Goal: Transaction & Acquisition: Purchase product/service

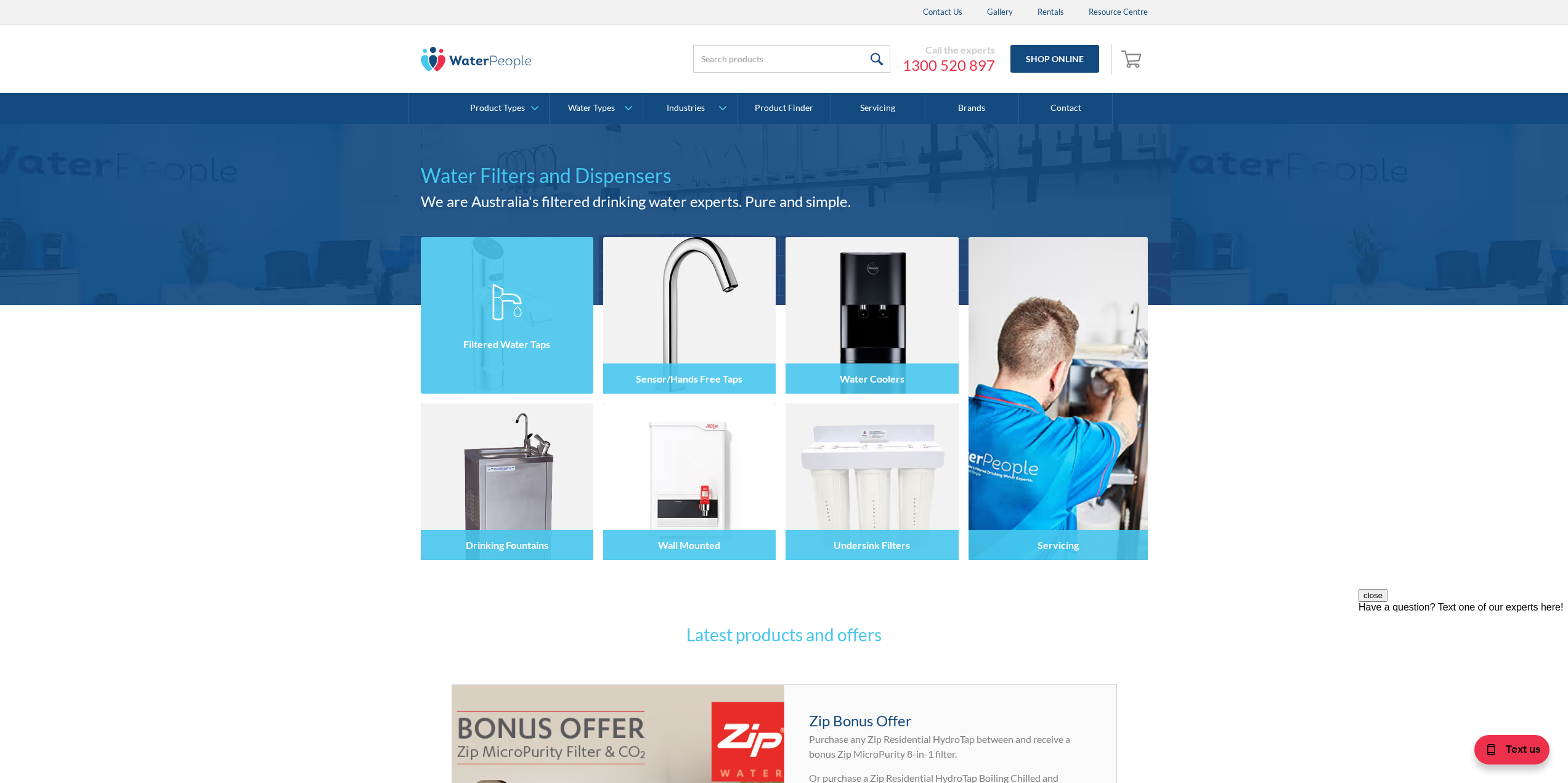
click at [525, 314] on div at bounding box center [507, 327] width 173 height 74
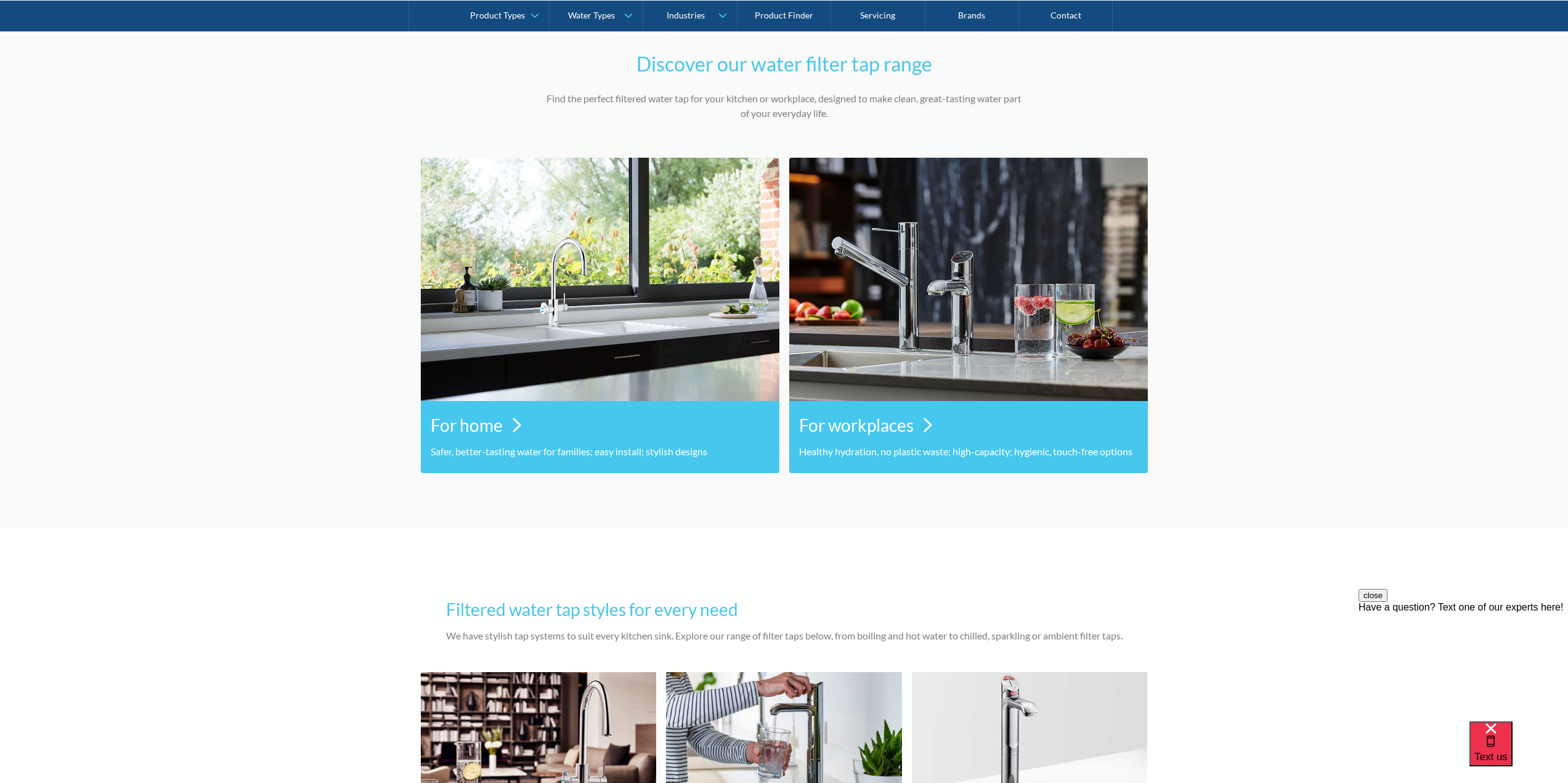
click at [507, 422] on div "For home" at bounding box center [600, 424] width 339 height 38
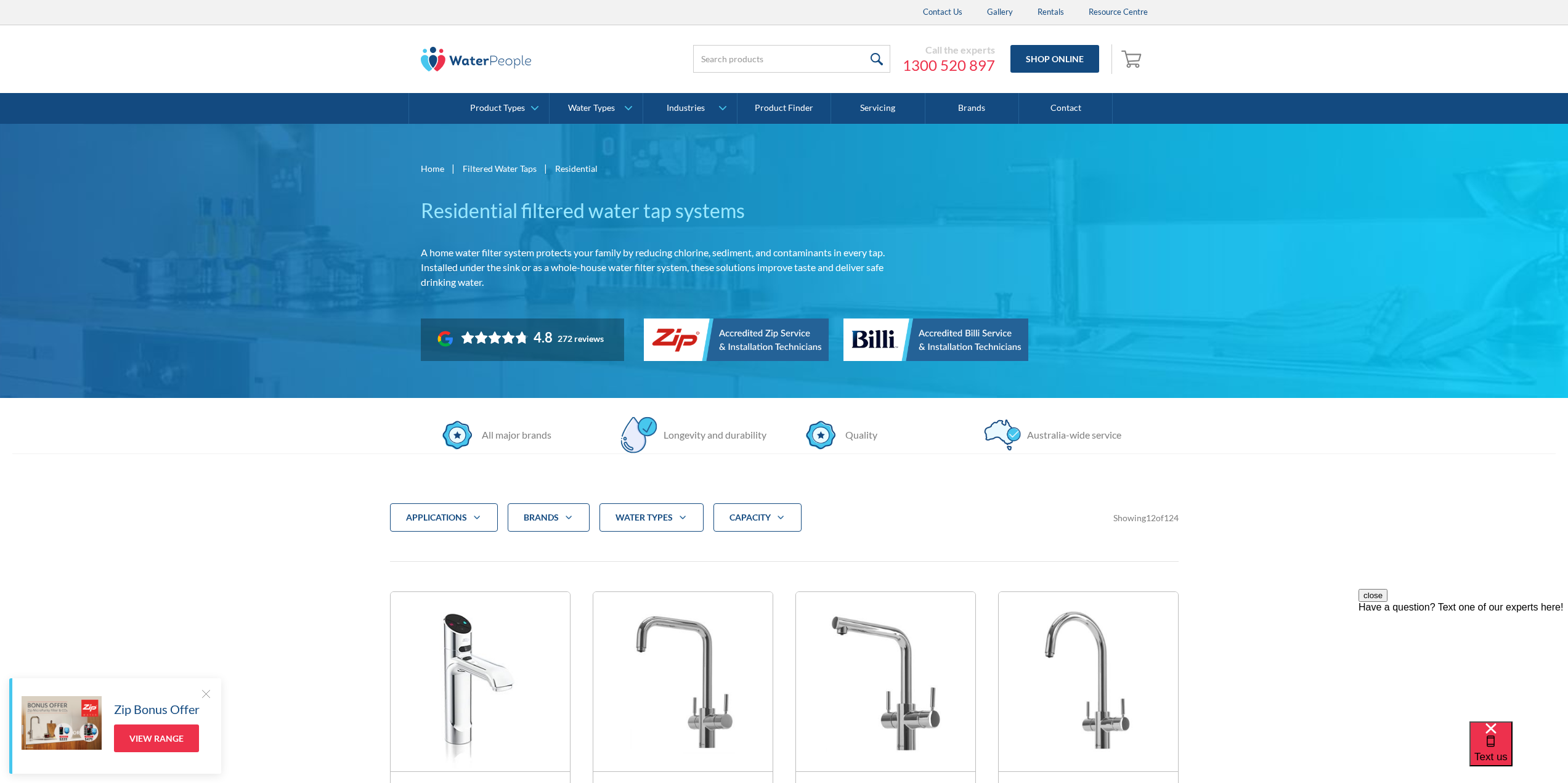
scroll to position [329, 0]
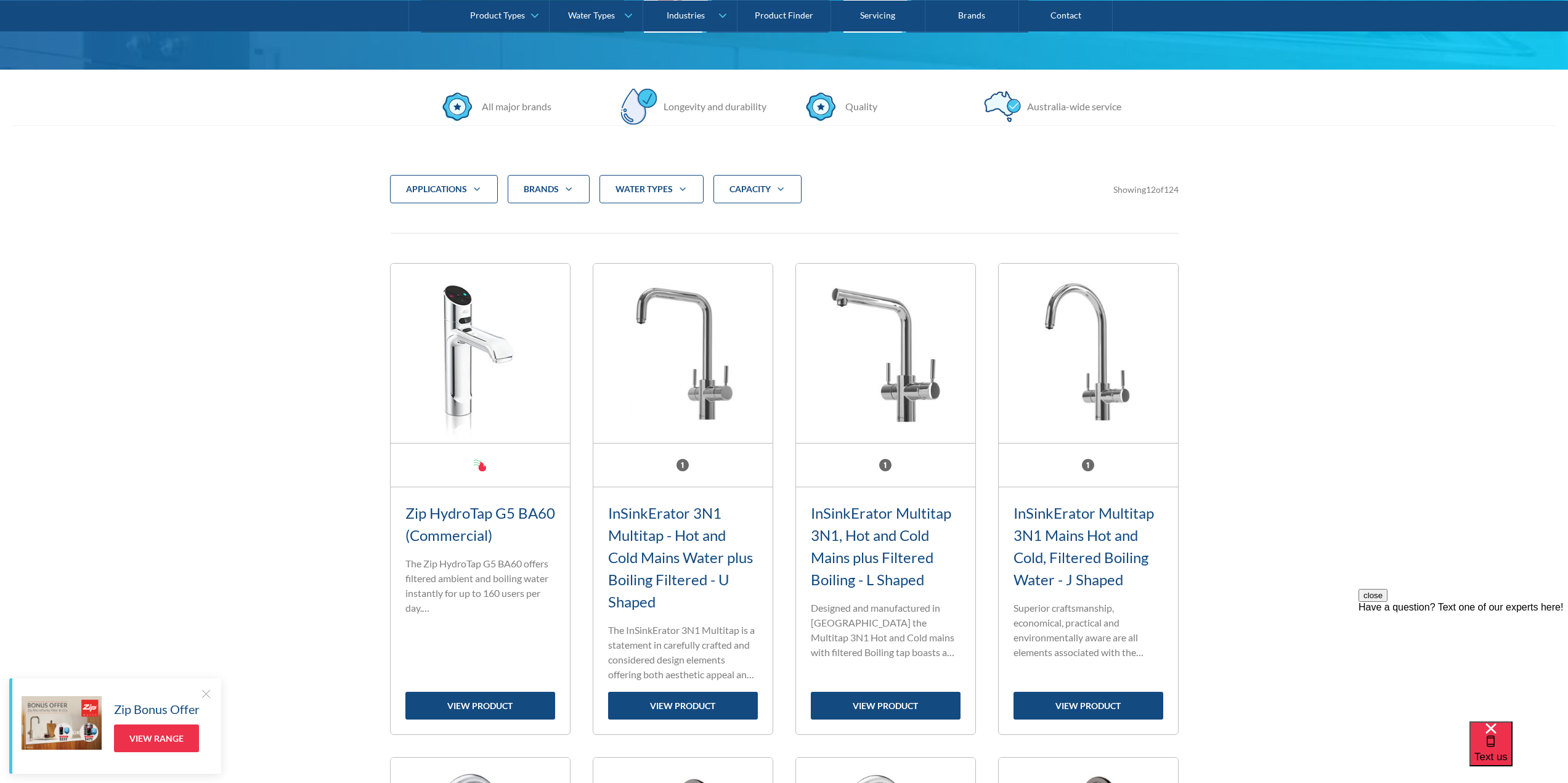
click at [463, 183] on div "applications" at bounding box center [444, 189] width 108 height 29
click at [406, 245] on div "Filter 5" at bounding box center [408, 246] width 11 height 11
click at [415, 245] on input "Residential" at bounding box center [419, 243] width 8 height 8
checkbox input "true"
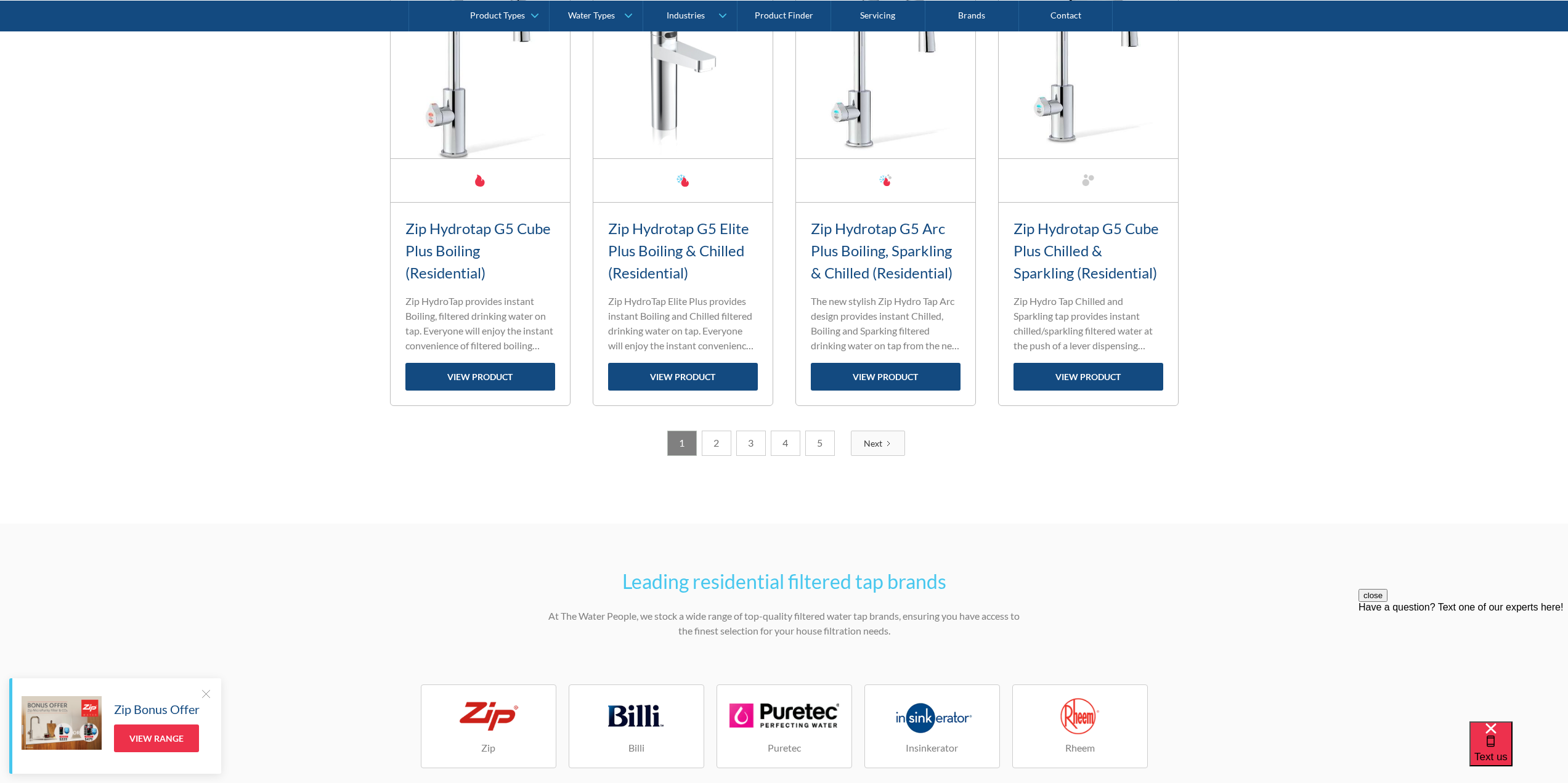
scroll to position [1522, 0]
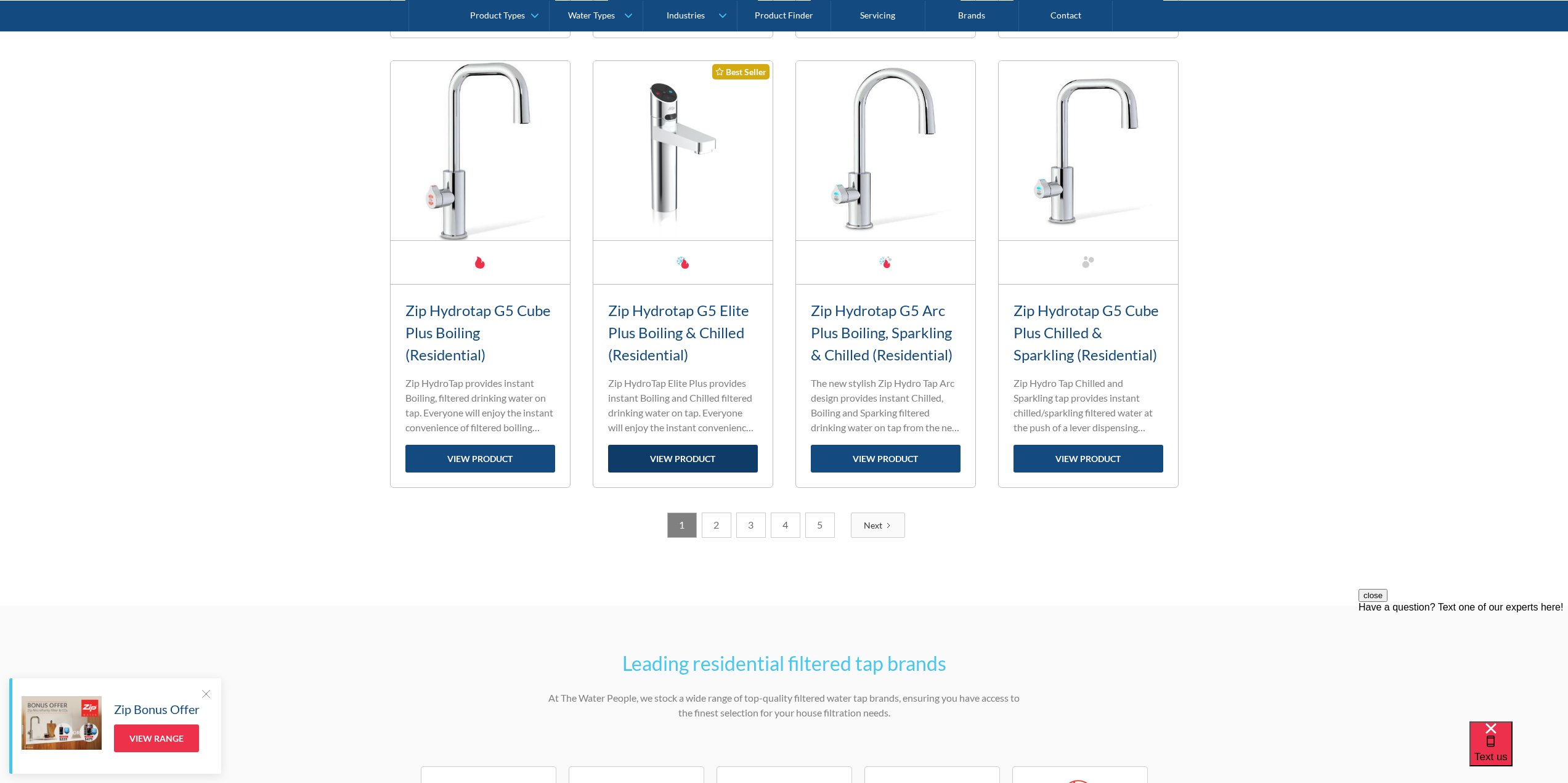
click at [714, 459] on link "view product" at bounding box center [683, 459] width 150 height 28
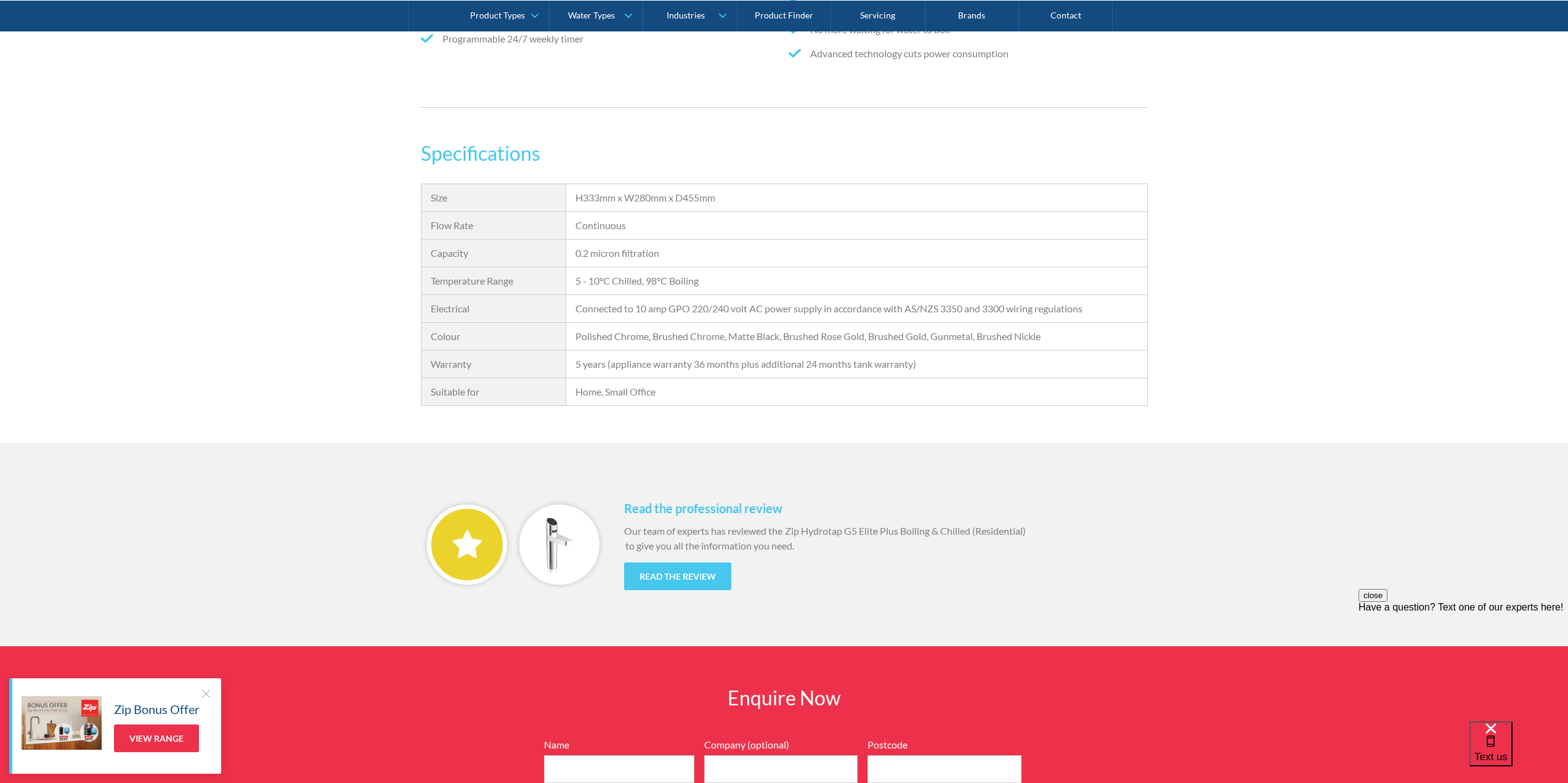
scroll to position [329, 0]
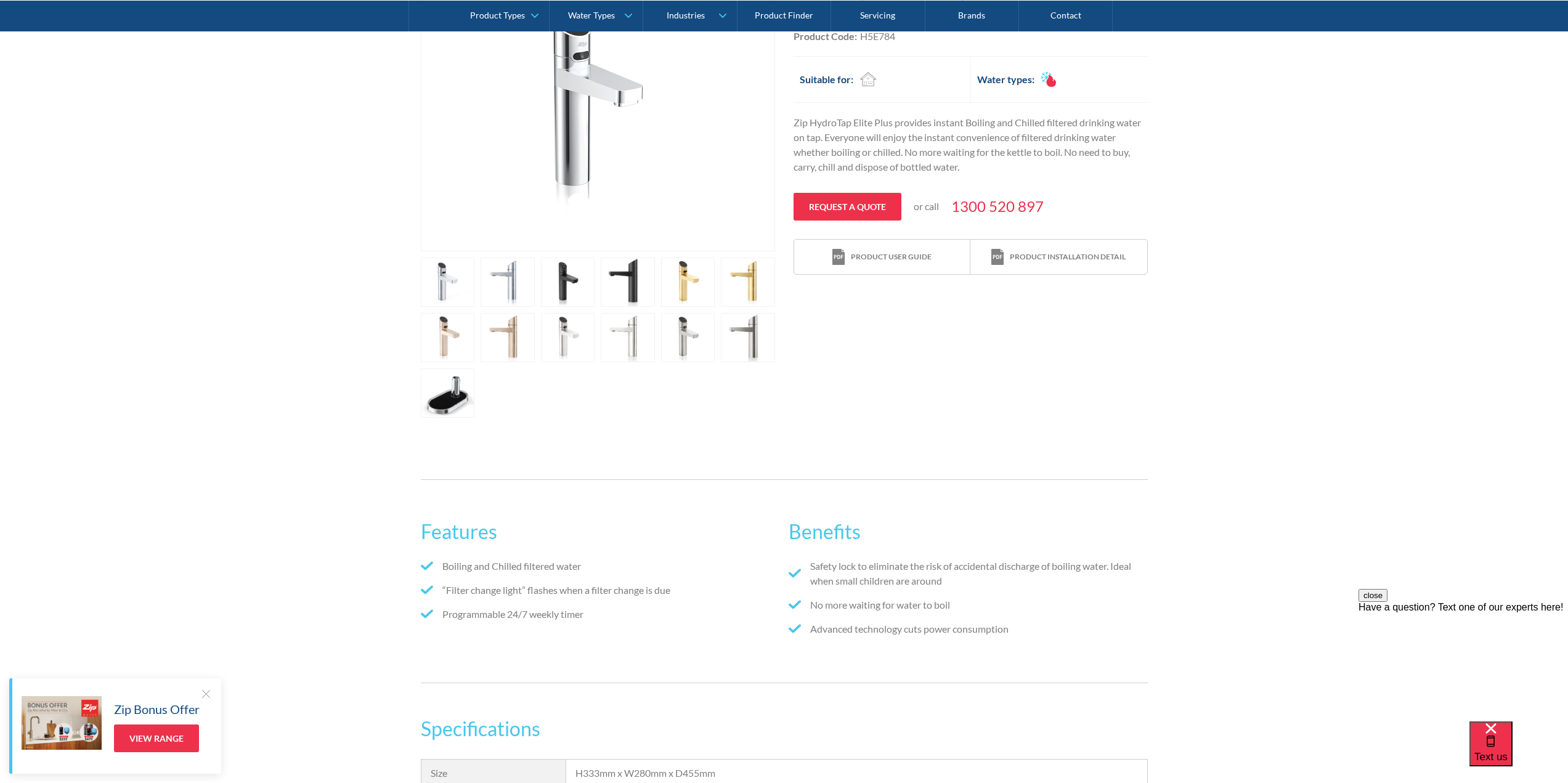
click at [622, 277] on link "open lightbox" at bounding box center [628, 283] width 54 height 49
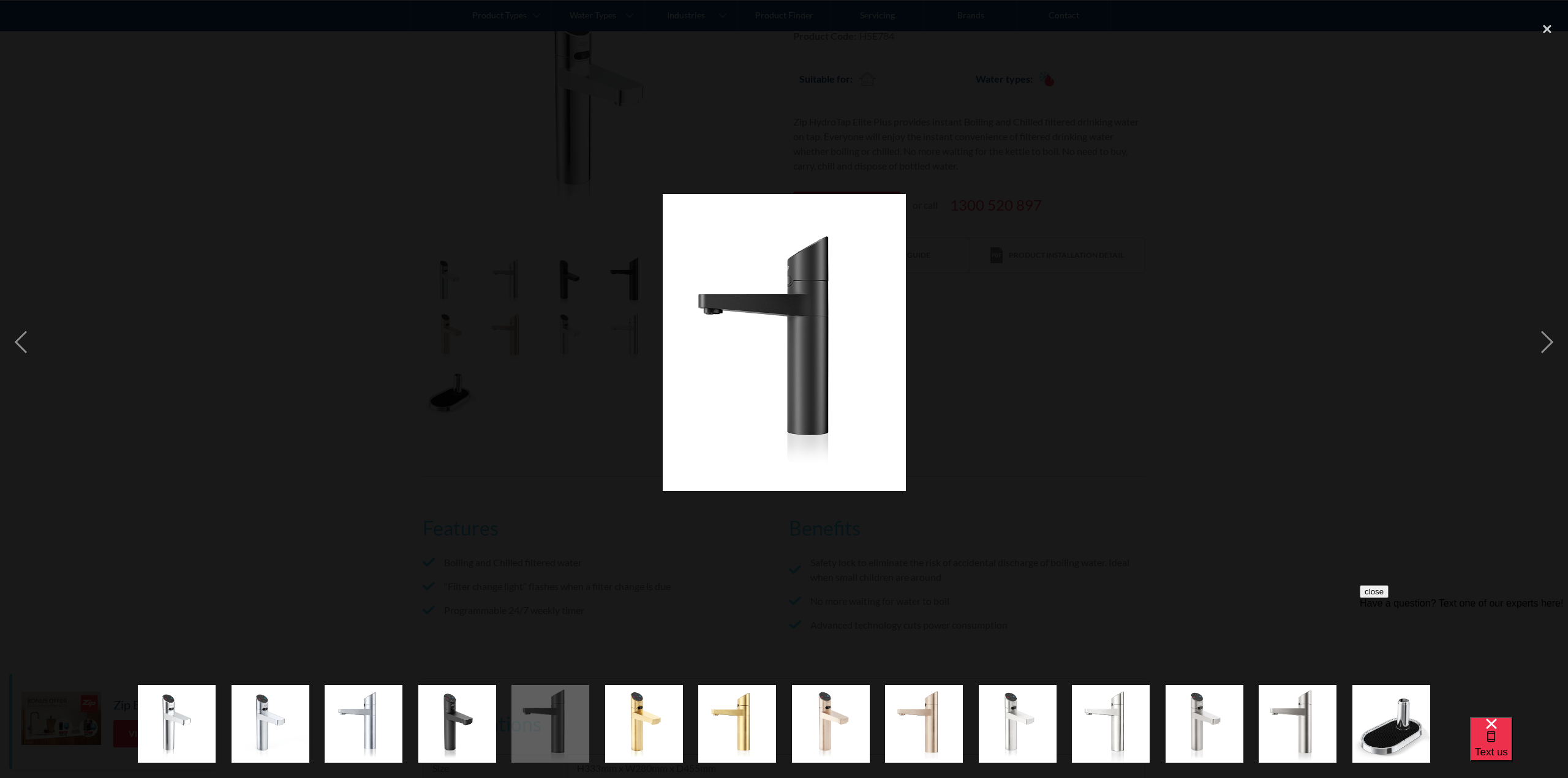
click at [575, 471] on div at bounding box center [784, 342] width 1568 height 654
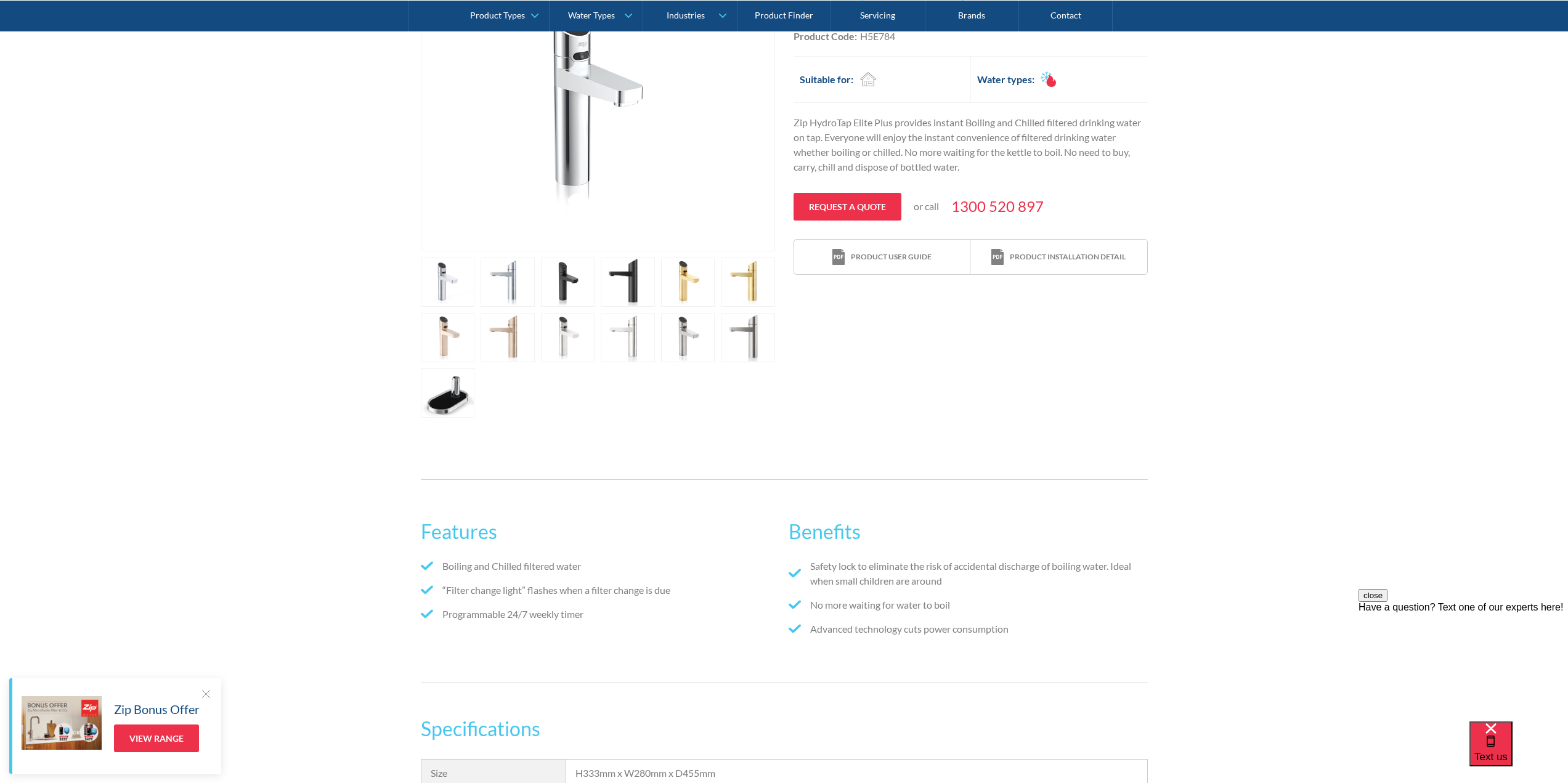
click at [568, 277] on link "open lightbox" at bounding box center [568, 283] width 54 height 49
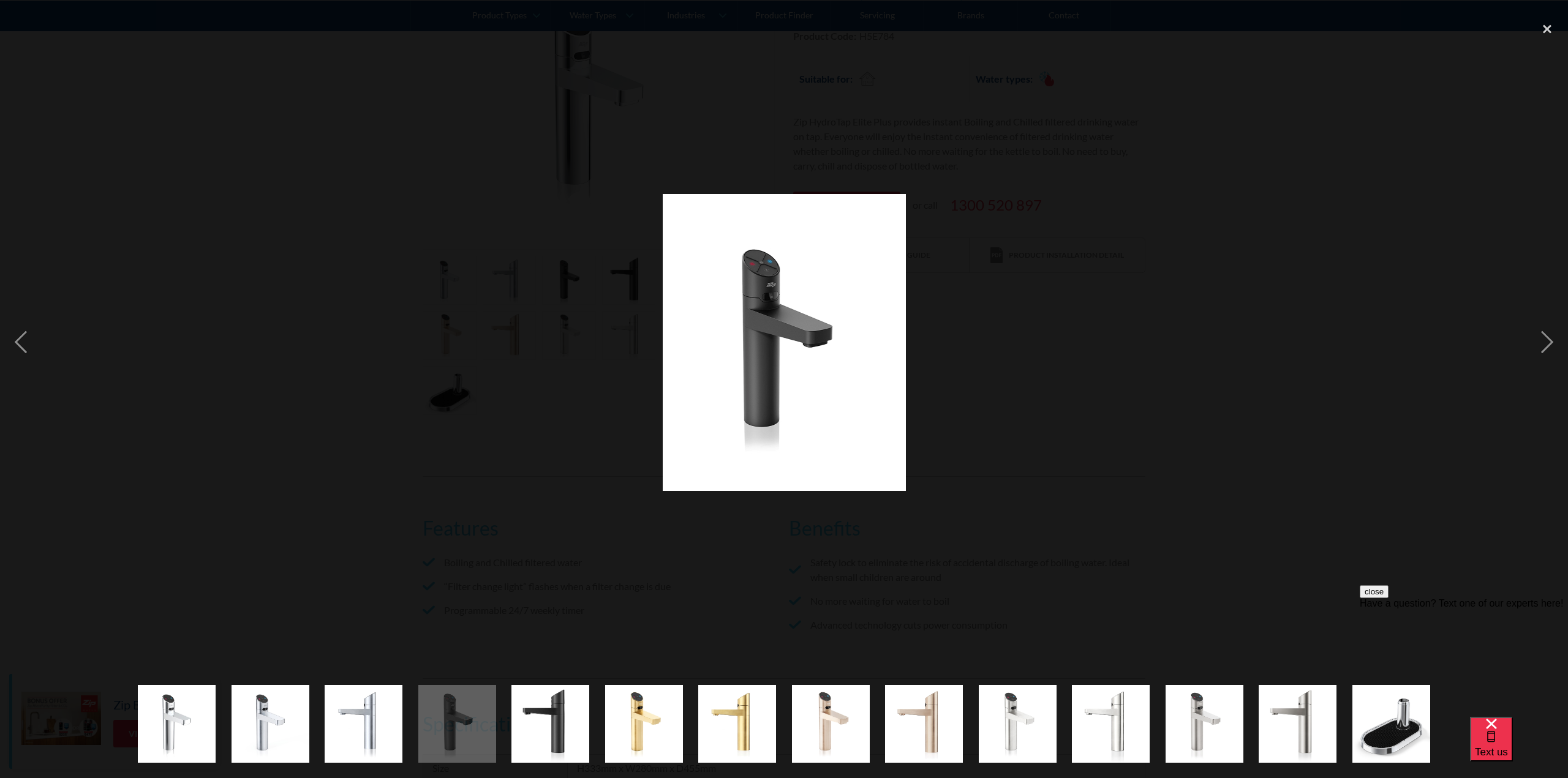
click at [584, 516] on div at bounding box center [784, 342] width 1568 height 654
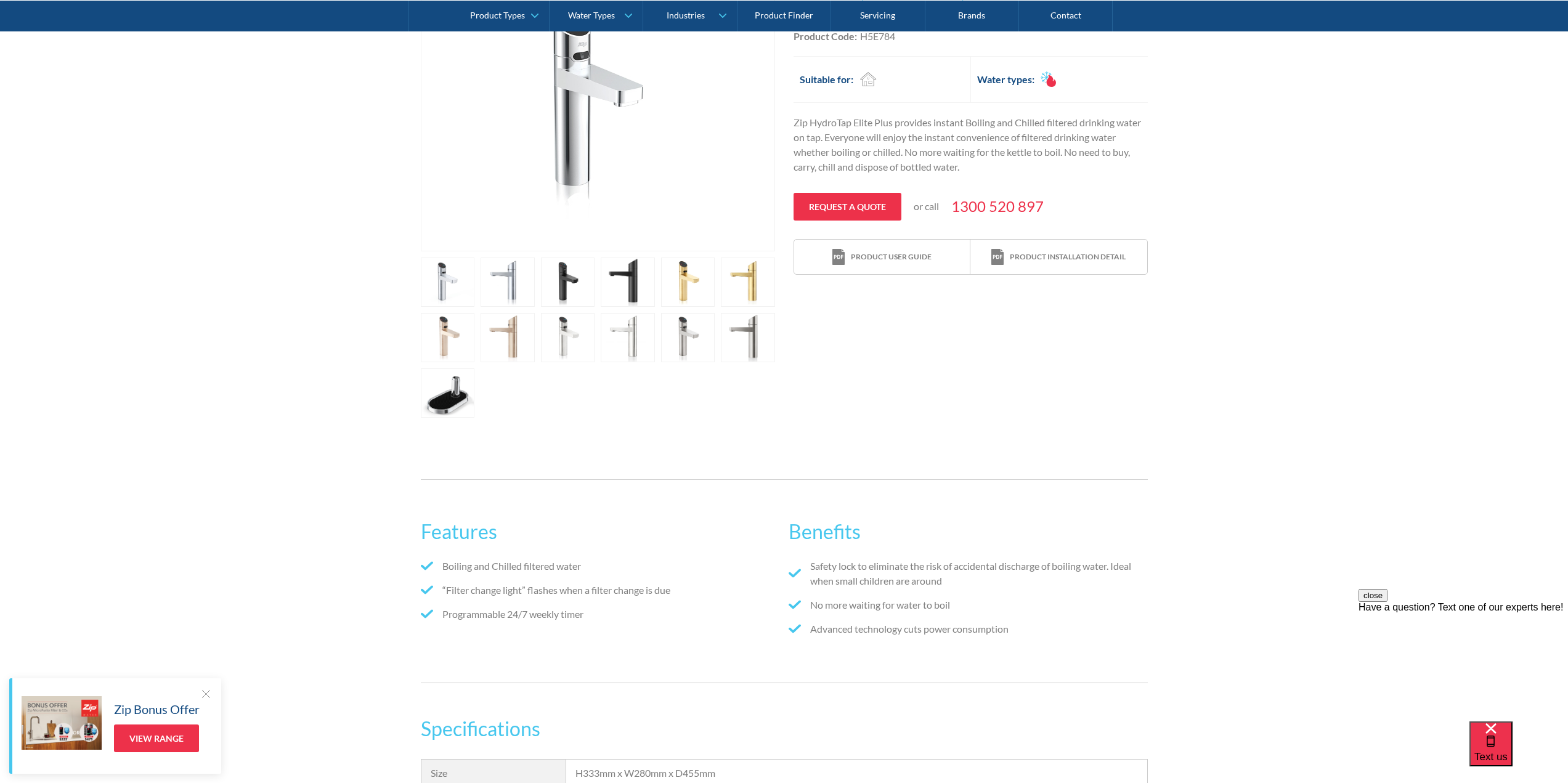
scroll to position [82, 0]
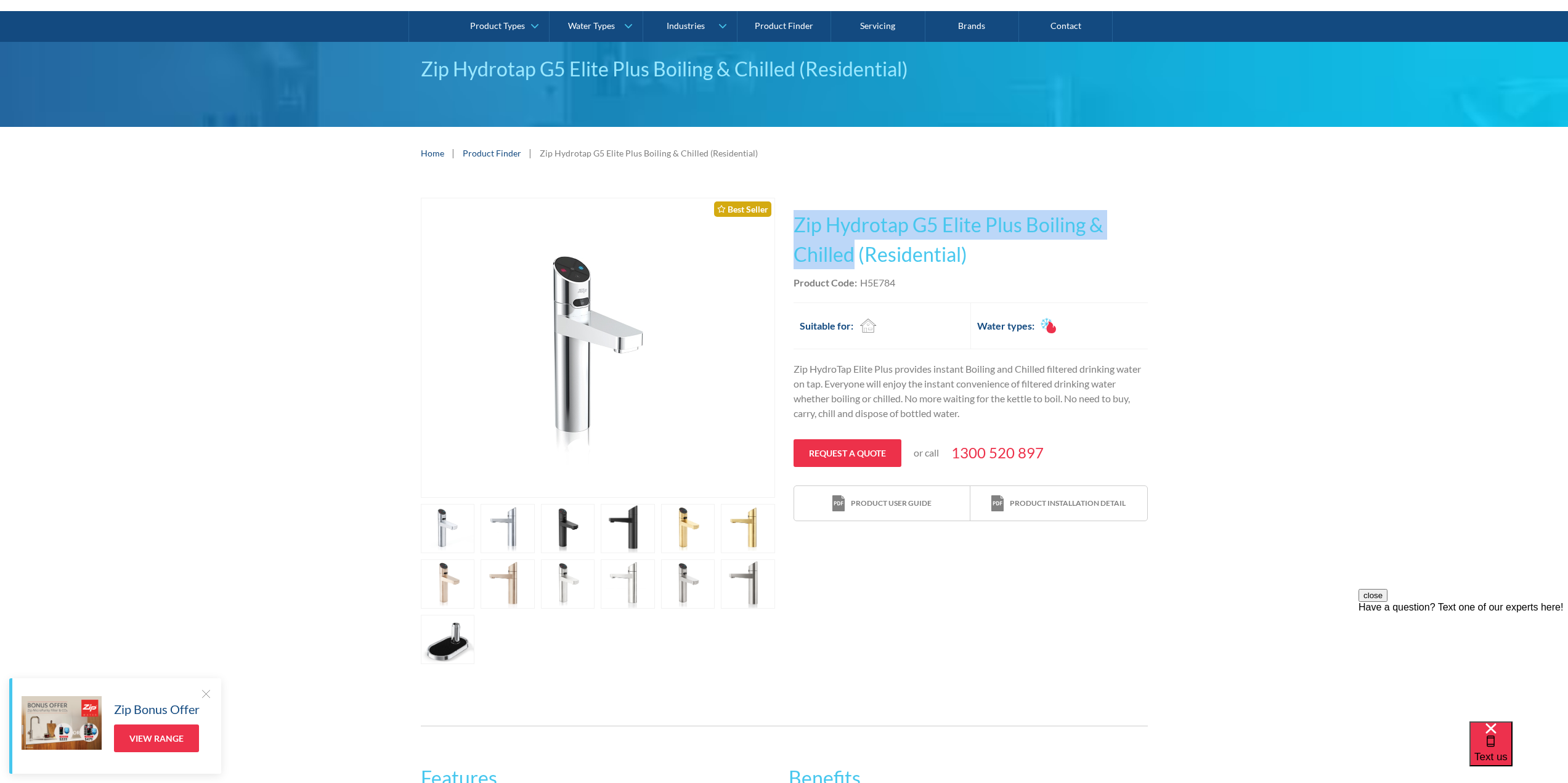
drag, startPoint x: 797, startPoint y: 215, endPoint x: 854, endPoint y: 251, distance: 67.4
click at [854, 251] on h1 "Zip Hydrotap G5 Elite Plus Boiling & Chilled (Residential)" at bounding box center [971, 239] width 355 height 59
copy h1 "Zip Hydrotap G5 Elite Plus Boiling & Chilled"
